Goal: Information Seeking & Learning: Check status

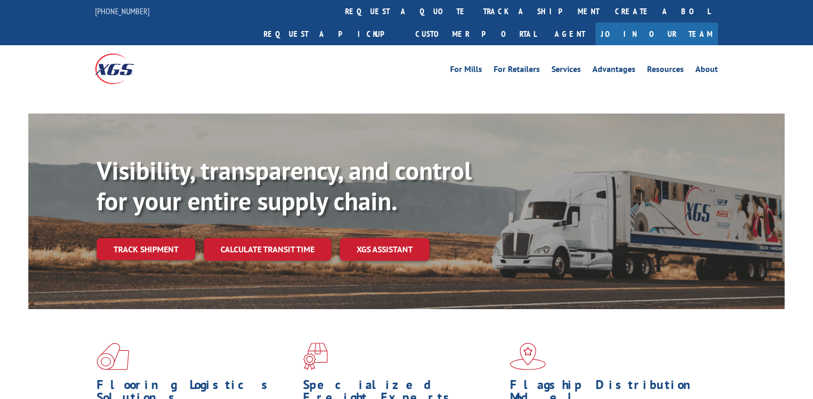
click at [160, 227] on div "Visibility, transparency, and control for your entire supply chain. Track shipm…" at bounding box center [441, 228] width 688 height 147
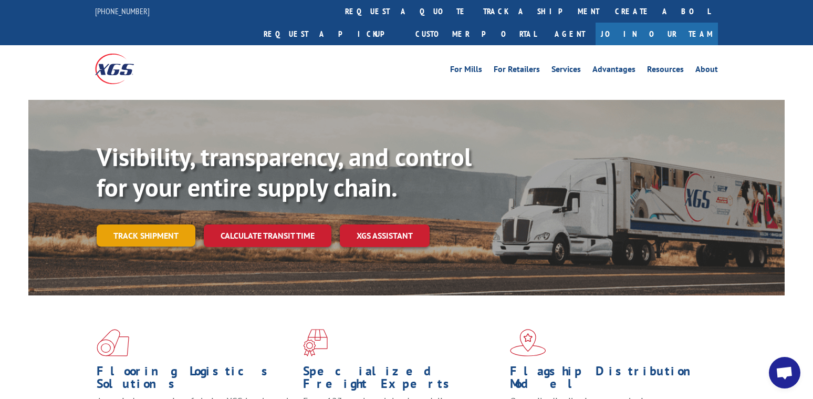
click at [170, 224] on link "Track shipment" at bounding box center [146, 235] width 99 height 22
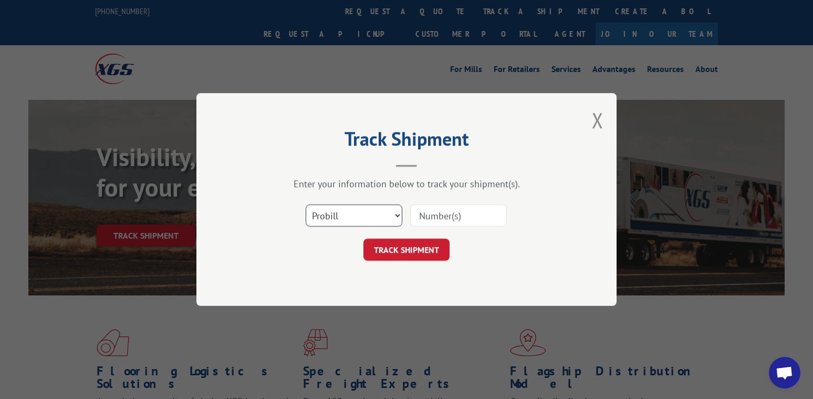
click at [355, 215] on select "Select category... Probill BOL PO" at bounding box center [354, 215] width 97 height 22
select select "bol"
click at [306, 204] on select "Select category... Probill BOL PO" at bounding box center [354, 215] width 97 height 22
click at [459, 225] on input at bounding box center [458, 215] width 97 height 22
type input "6002460"
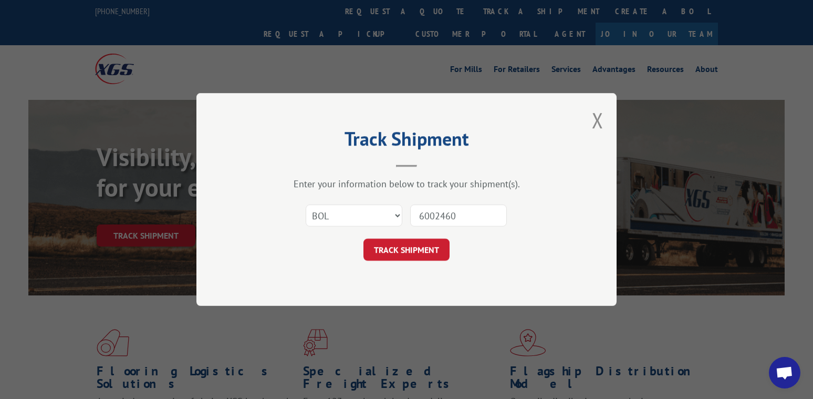
click at [425, 242] on button "TRACK SHIPMENT" at bounding box center [406, 249] width 86 height 22
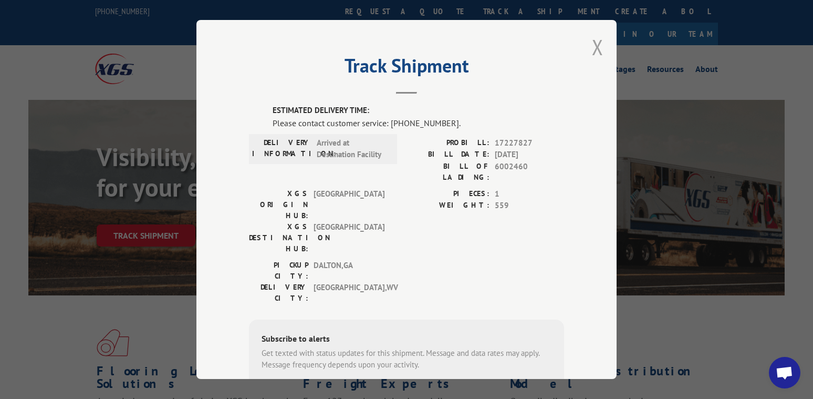
click at [592, 43] on button "Close modal" at bounding box center [598, 47] width 12 height 28
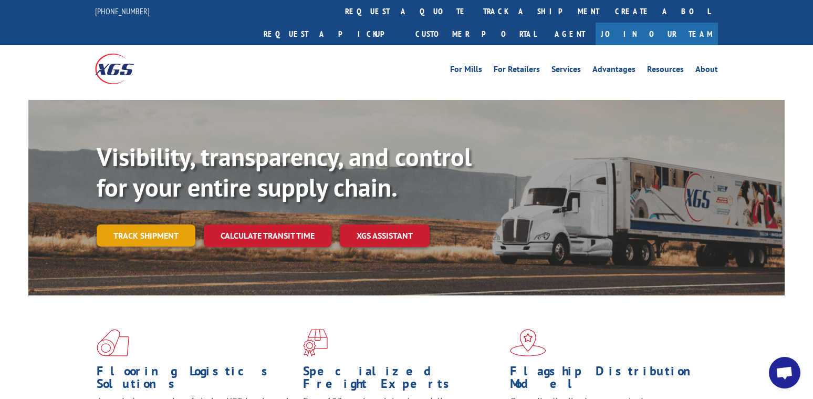
click at [145, 224] on link "Track shipment" at bounding box center [146, 235] width 99 height 22
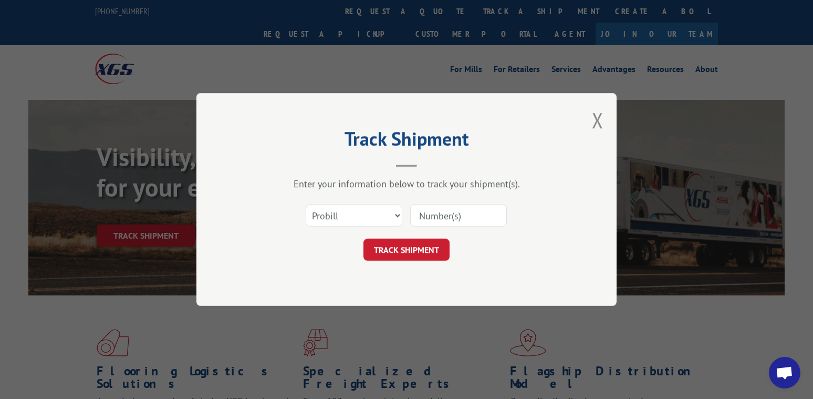
click at [465, 215] on input at bounding box center [458, 215] width 97 height 22
type input "17227827"
click at [409, 255] on button "TRACK SHIPMENT" at bounding box center [406, 249] width 86 height 22
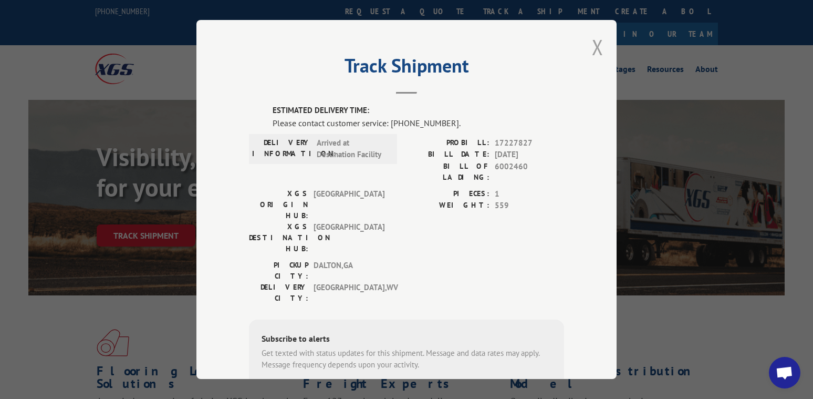
click at [595, 45] on button "Close modal" at bounding box center [598, 47] width 12 height 28
